Goal: Contribute content: Add original content to the website for others to see

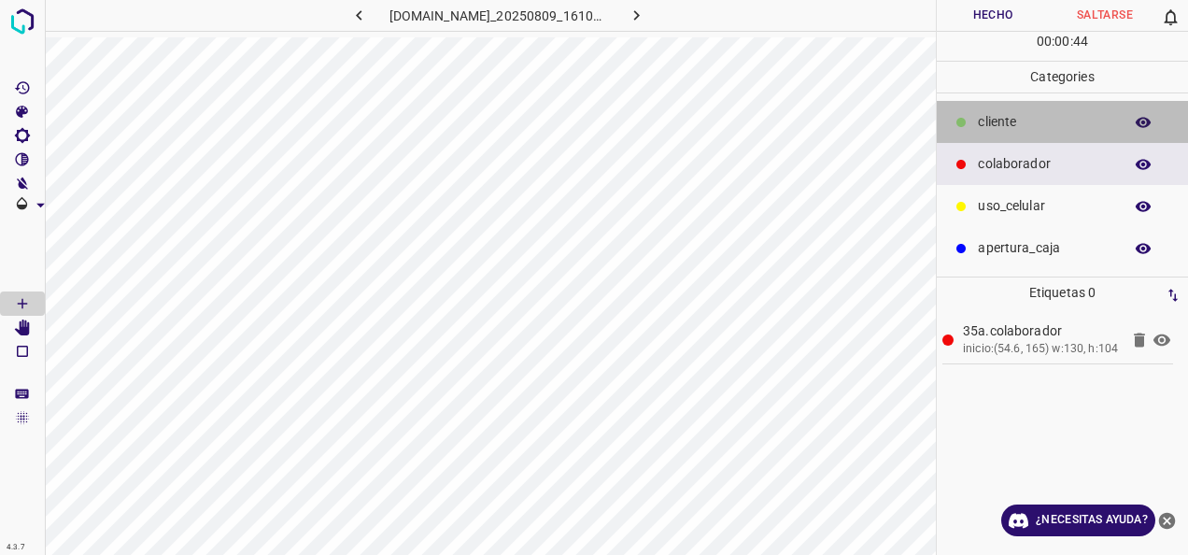
click at [1010, 129] on p "cliente" at bounding box center [1045, 122] width 135 height 20
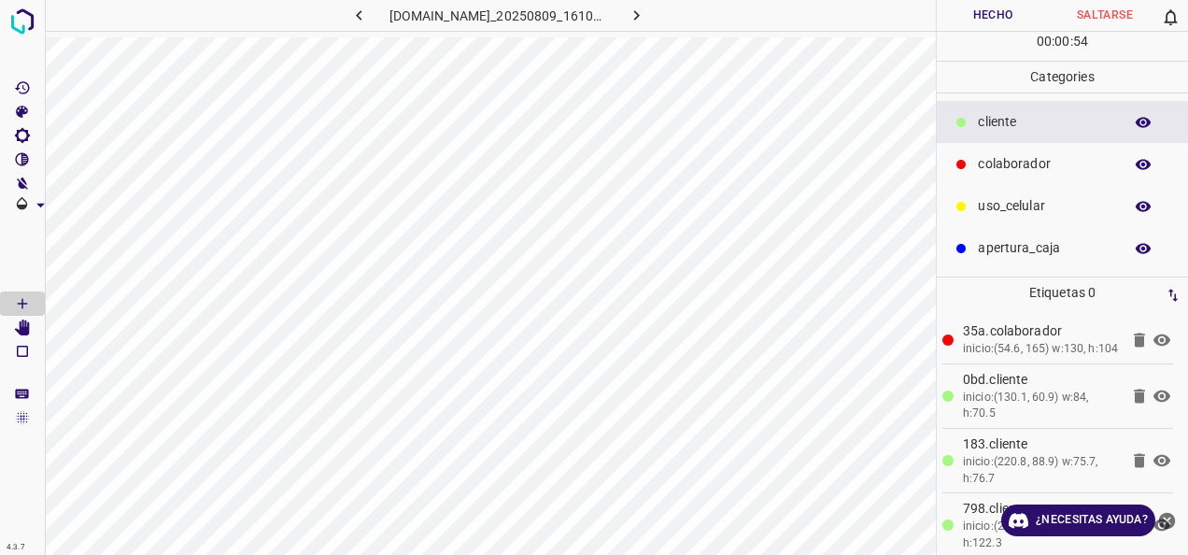
click at [1027, 205] on p "uso_celular" at bounding box center [1045, 206] width 135 height 20
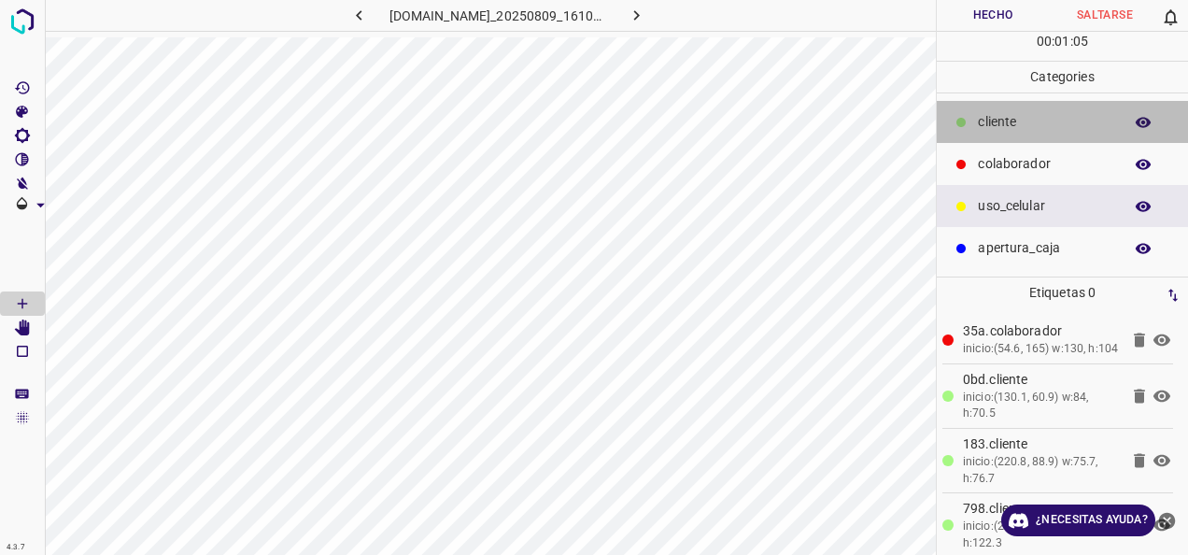
click at [1012, 105] on div "cliente" at bounding box center [1062, 122] width 251 height 42
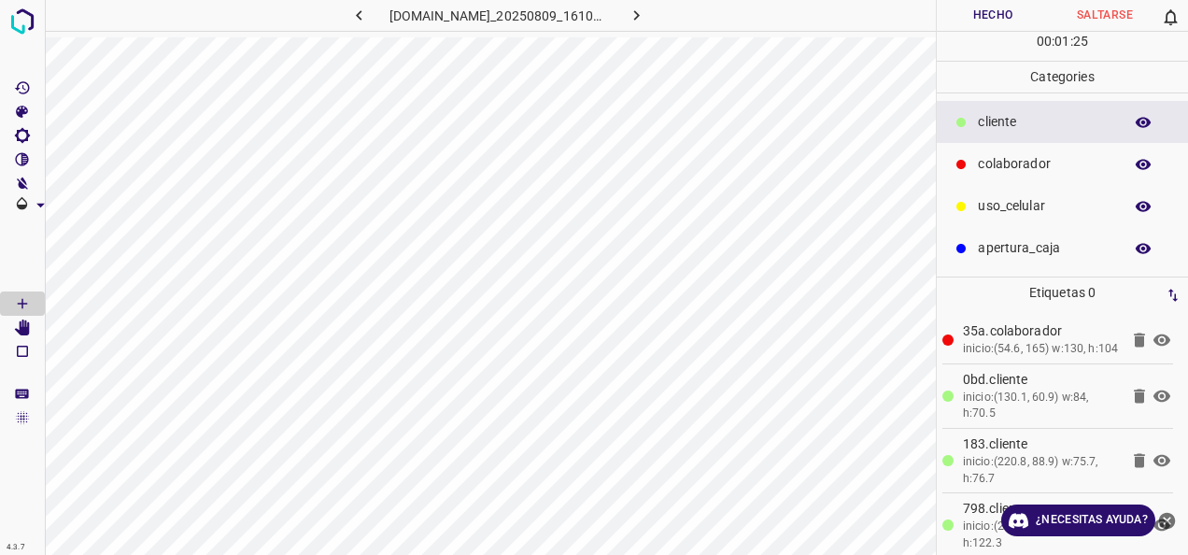
click at [982, 11] on button "Hecho" at bounding box center [993, 15] width 112 height 31
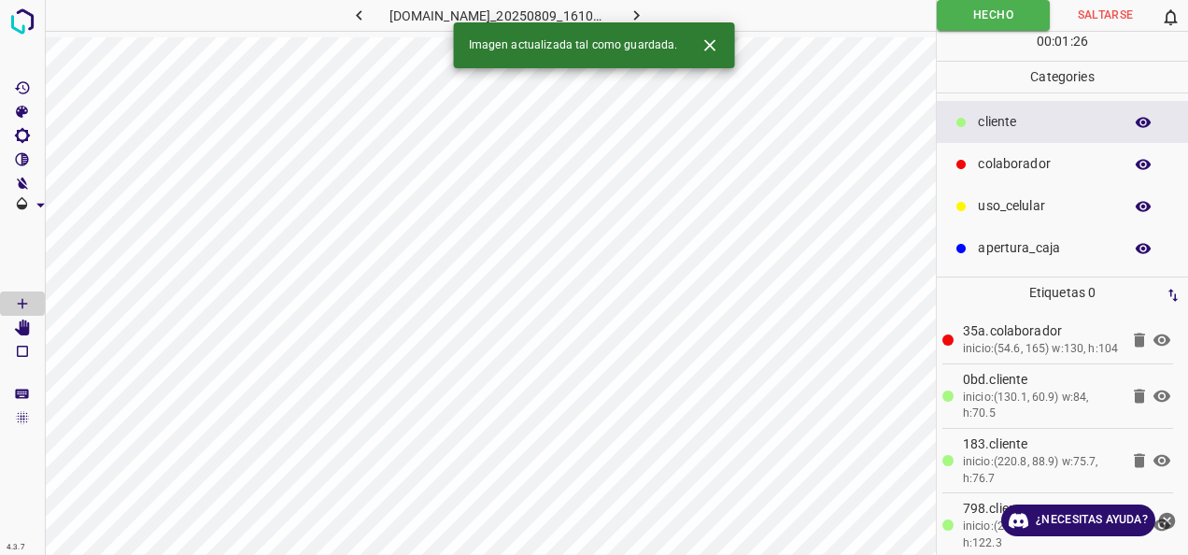
click at [646, 13] on icon "button" at bounding box center [637, 16] width 20 height 20
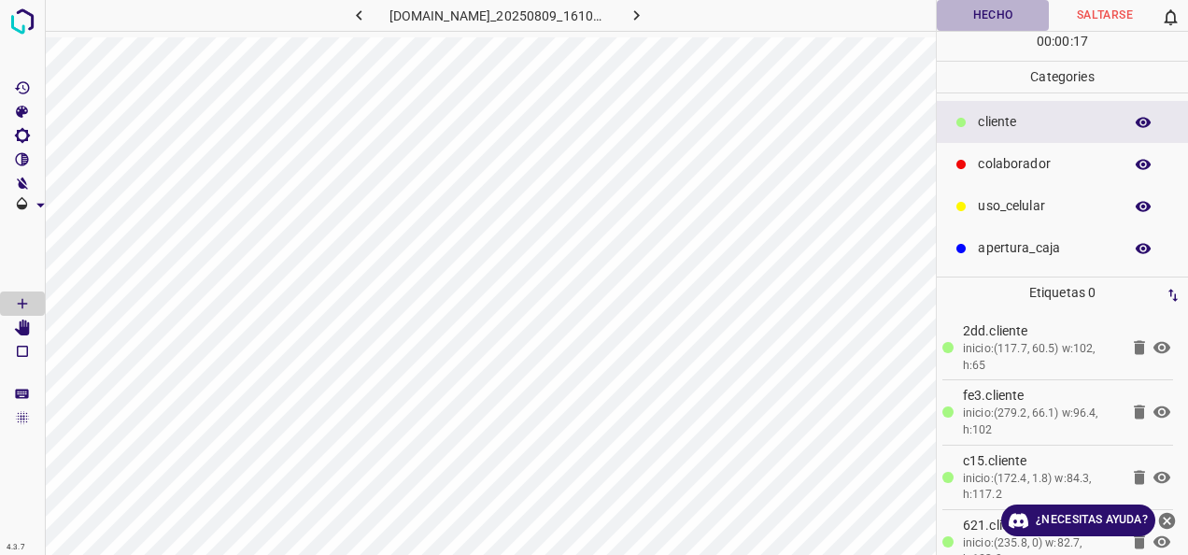
click at [974, 16] on button "Hecho" at bounding box center [993, 15] width 112 height 31
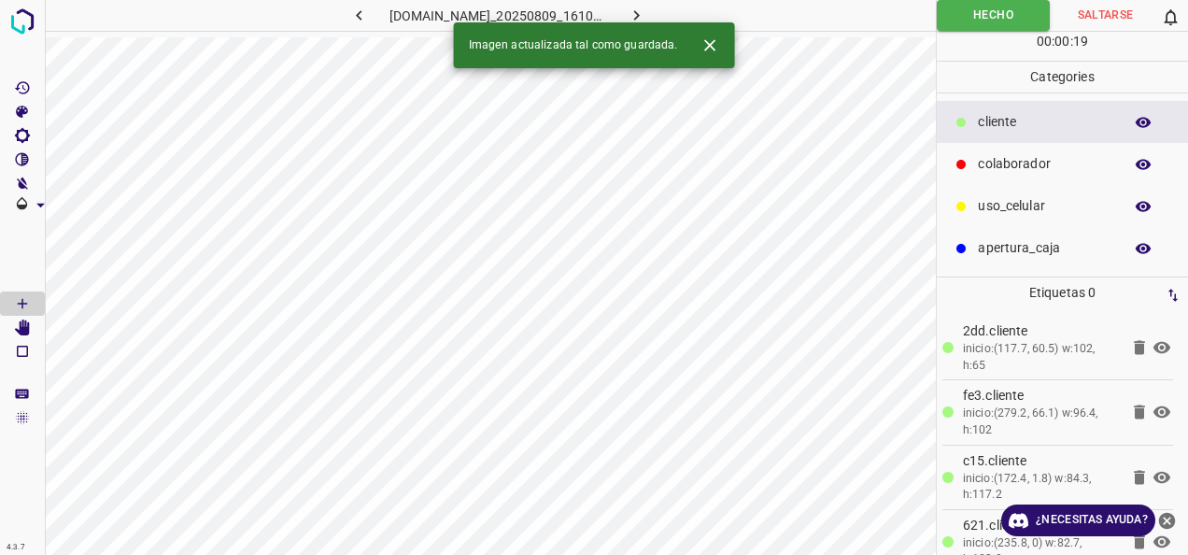
click at [646, 18] on icon "button" at bounding box center [637, 16] width 20 height 20
